Goal: Transaction & Acquisition: Purchase product/service

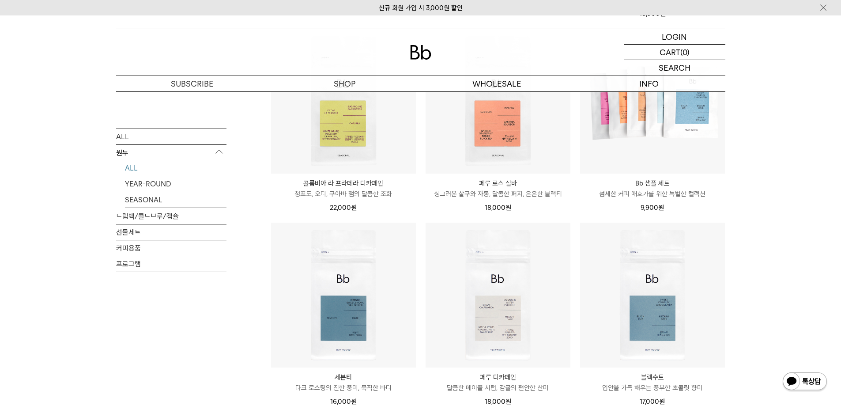
scroll to position [397, 0]
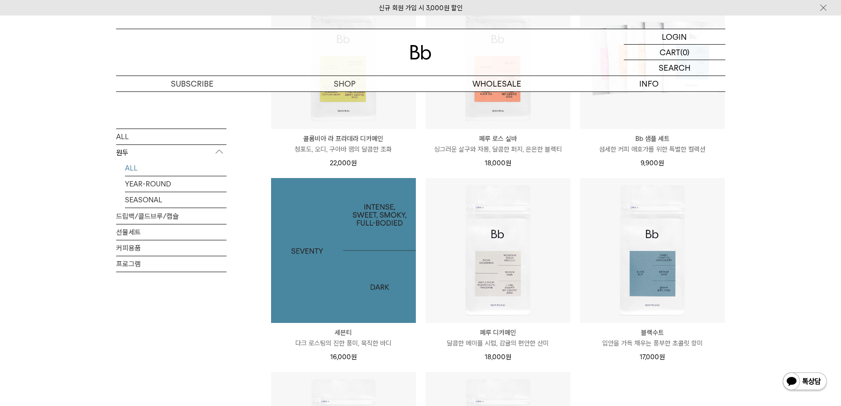
click at [343, 290] on img at bounding box center [343, 250] width 145 height 145
